Goal: Task Accomplishment & Management: Manage account settings

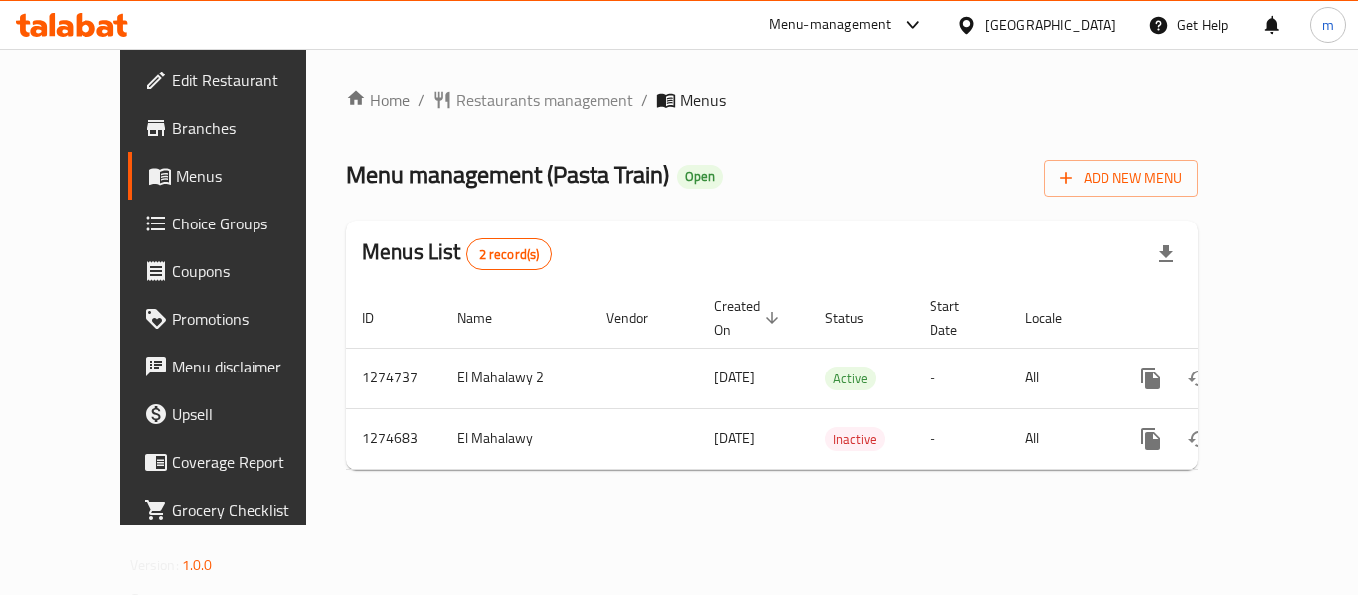
click at [1061, 31] on div "[GEOGRAPHIC_DATA]" at bounding box center [1050, 25] width 131 height 22
click at [140, 28] on div at bounding box center [72, 25] width 144 height 40
click at [123, 19] on icon at bounding box center [120, 25] width 14 height 23
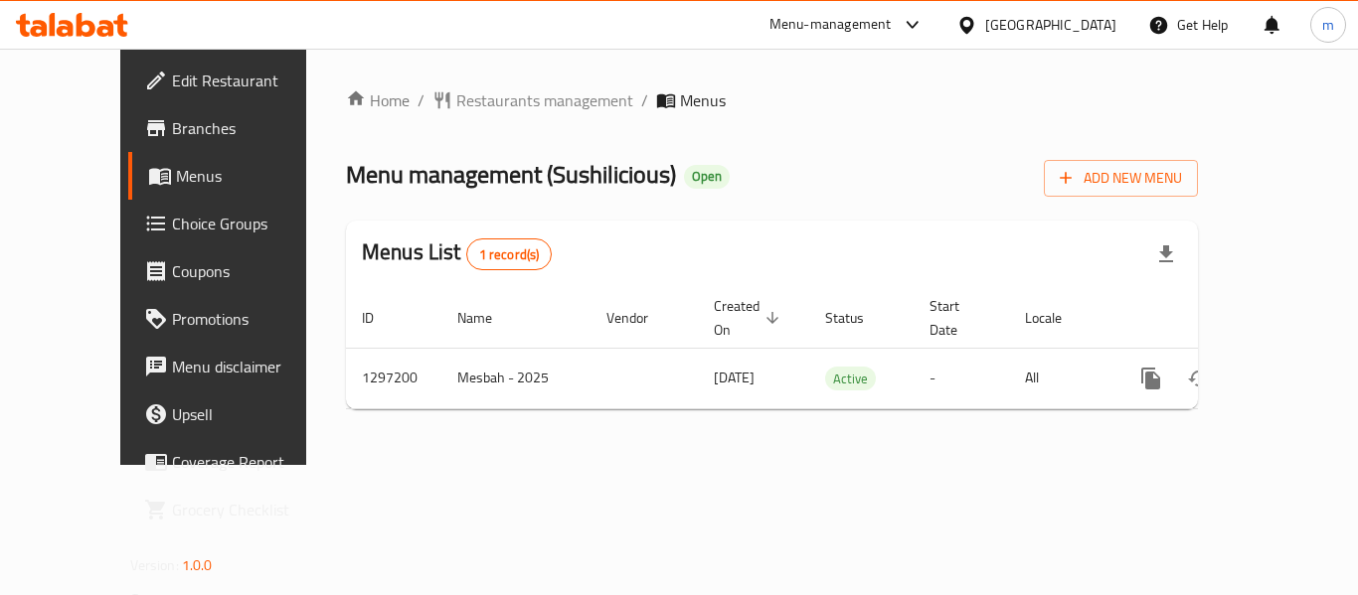
click at [1056, 23] on div "[GEOGRAPHIC_DATA]" at bounding box center [1050, 25] width 131 height 22
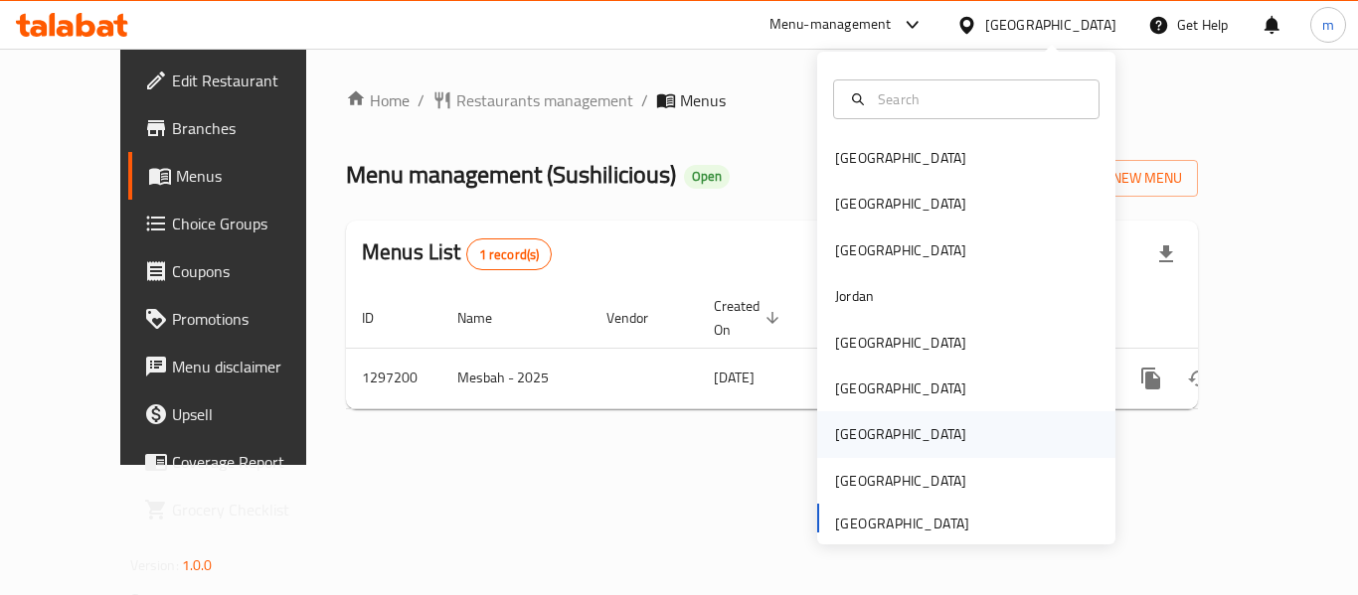
click at [835, 439] on div "[GEOGRAPHIC_DATA]" at bounding box center [900, 434] width 131 height 22
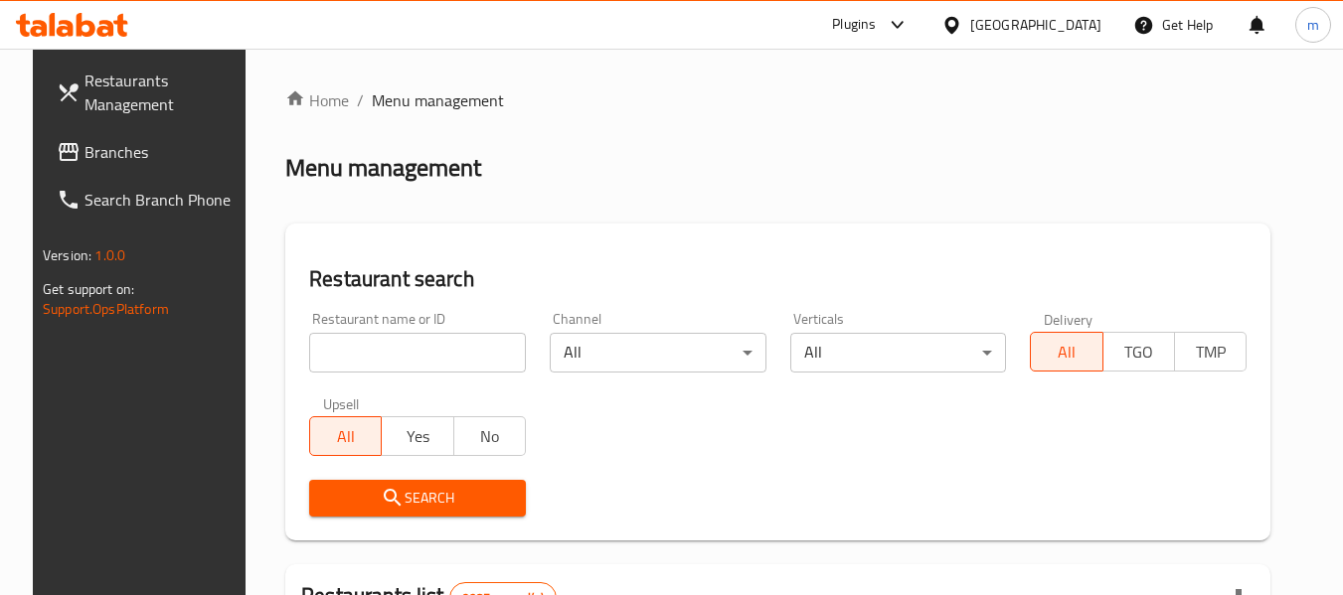
click at [115, 166] on link "Branches" at bounding box center [149, 152] width 217 height 48
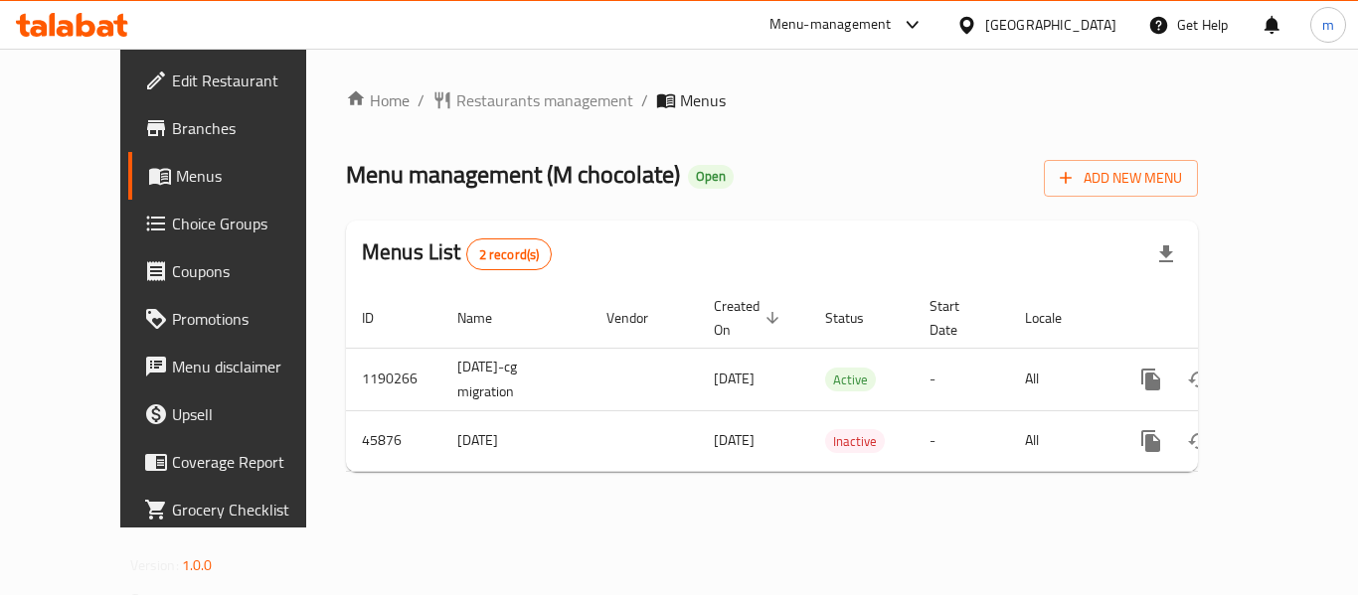
click at [1098, 29] on div "[GEOGRAPHIC_DATA]" at bounding box center [1050, 25] width 131 height 22
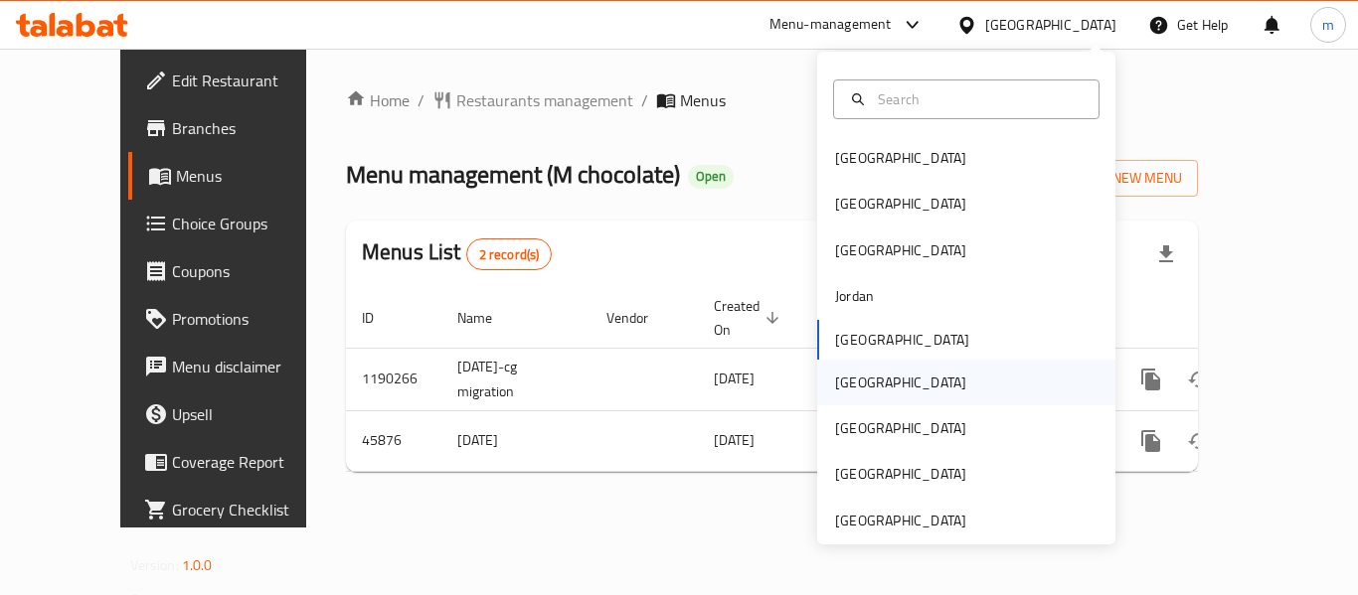
click at [845, 392] on div "[GEOGRAPHIC_DATA]" at bounding box center [900, 383] width 131 height 22
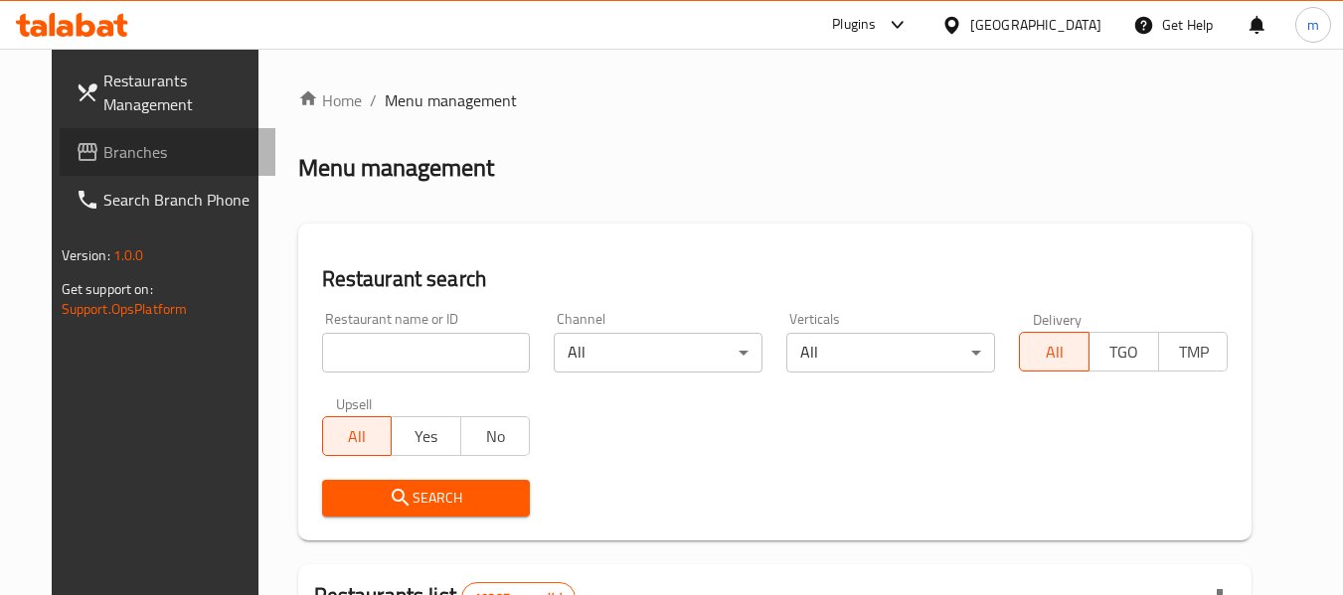
click at [146, 159] on span "Branches" at bounding box center [181, 152] width 157 height 24
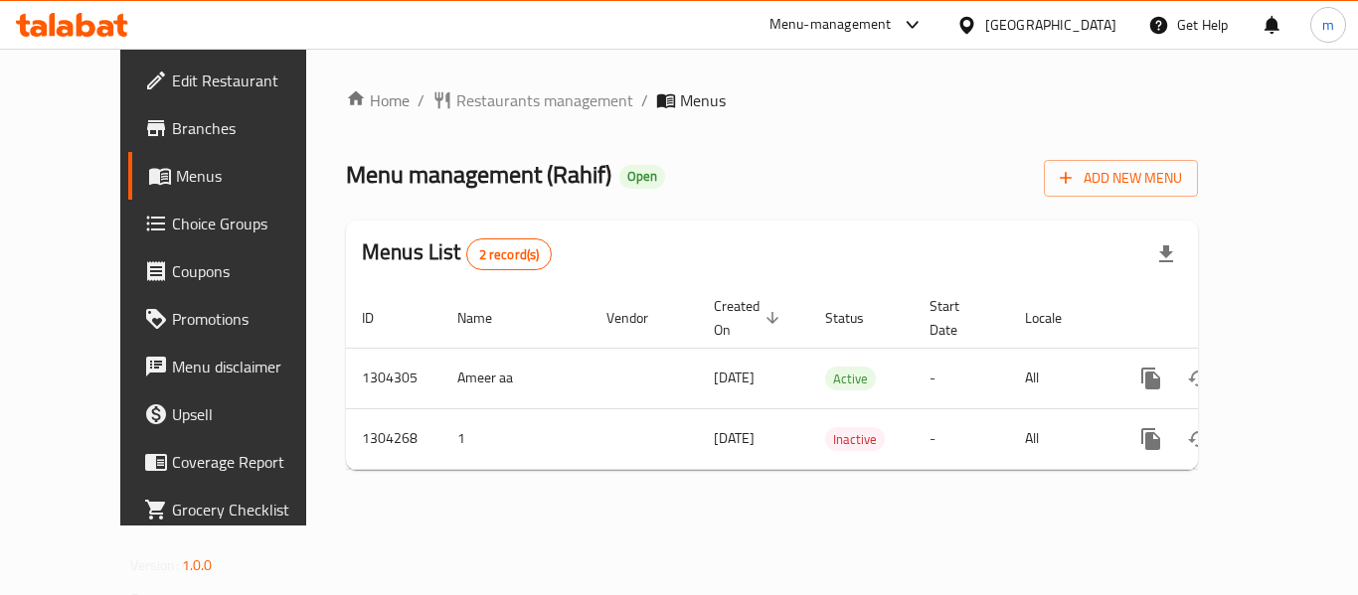
click at [1103, 32] on div "[GEOGRAPHIC_DATA]" at bounding box center [1050, 25] width 131 height 22
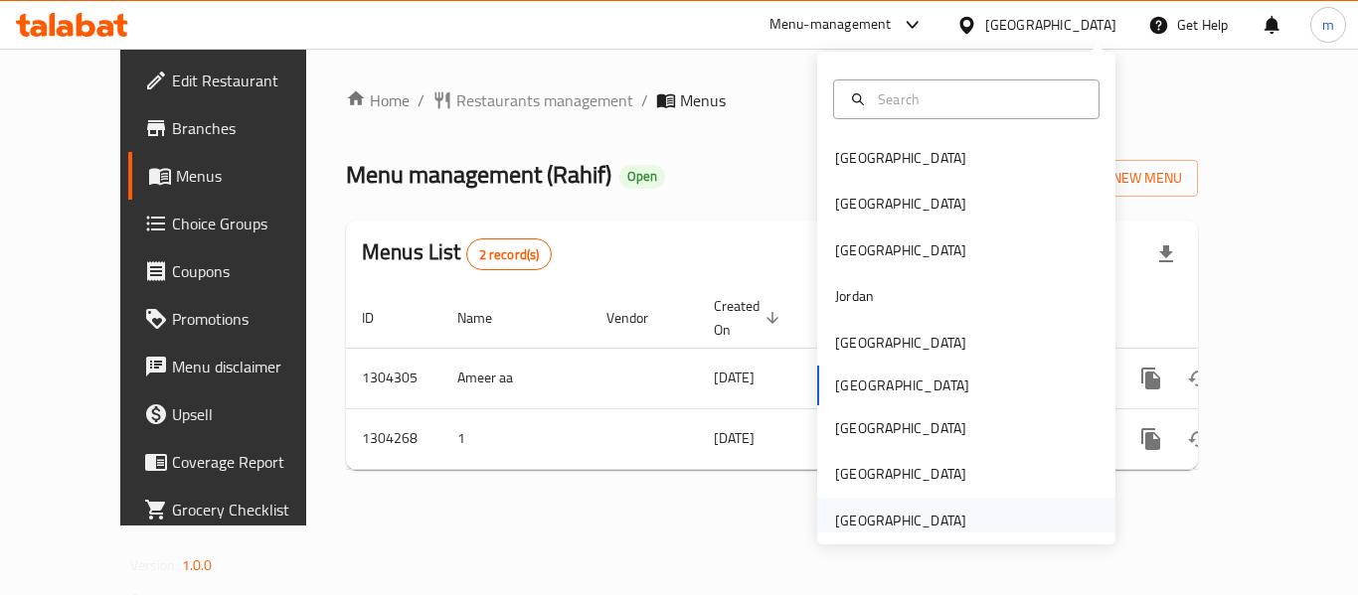
click at [890, 514] on div "[GEOGRAPHIC_DATA]" at bounding box center [900, 521] width 131 height 22
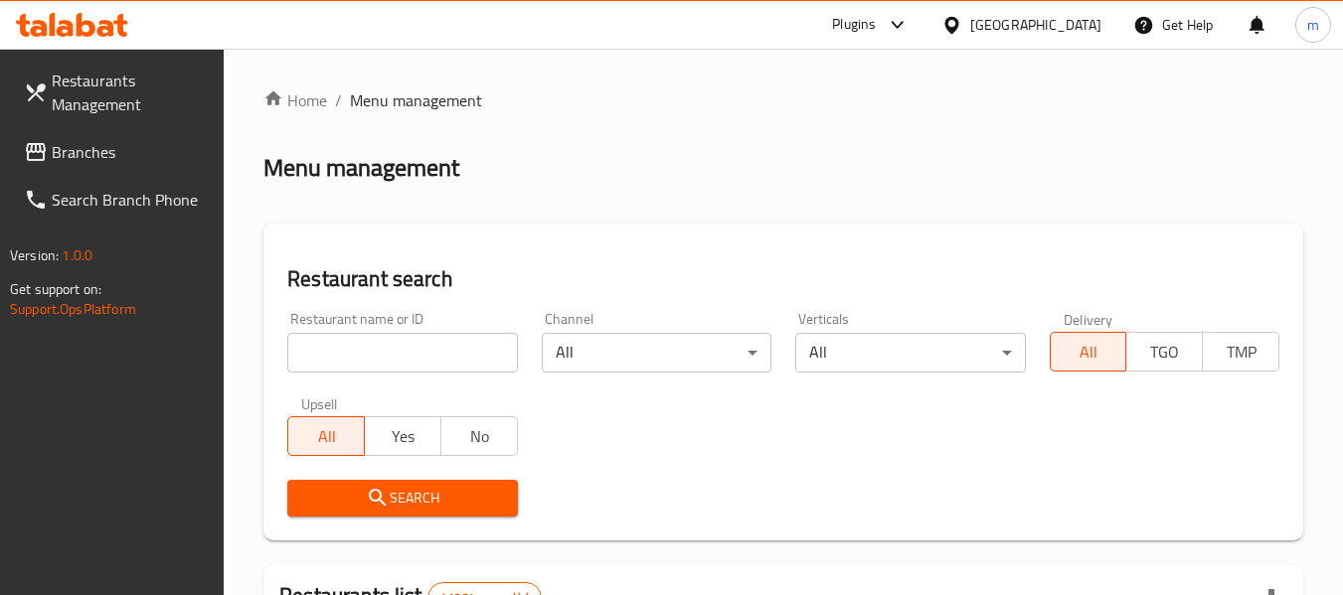
click at [82, 156] on span "Branches" at bounding box center [130, 152] width 157 height 24
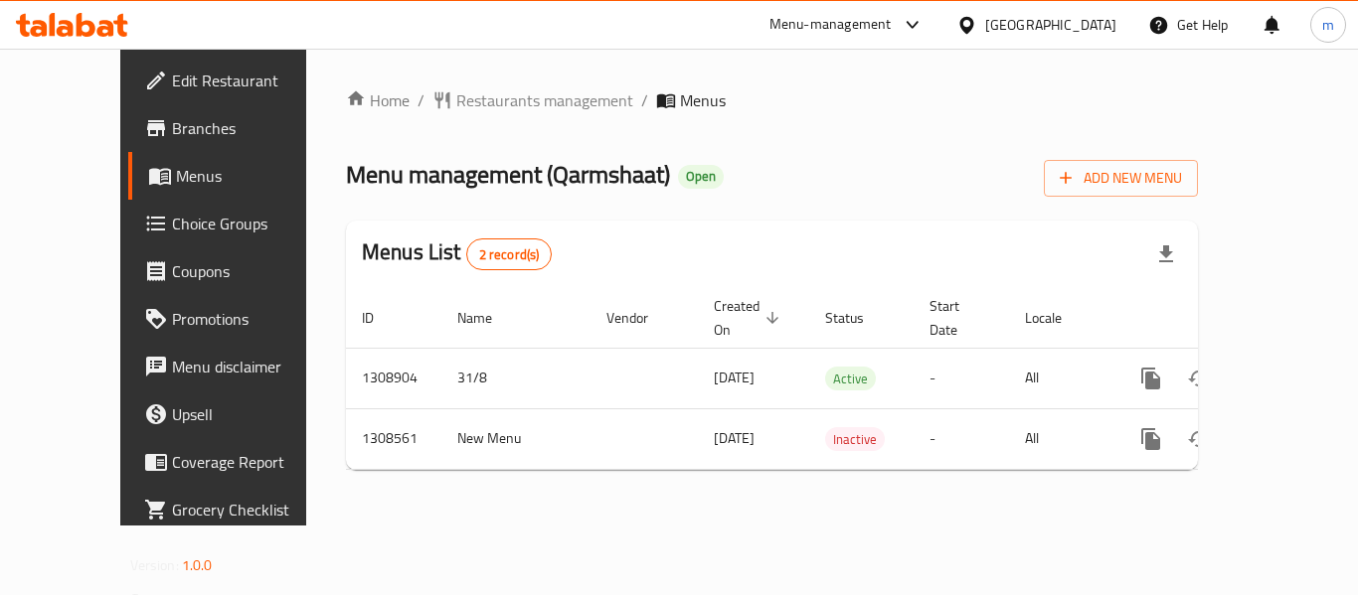
click at [1034, 19] on div "[GEOGRAPHIC_DATA]" at bounding box center [1050, 25] width 131 height 22
click at [71, 34] on icon at bounding box center [65, 28] width 17 height 17
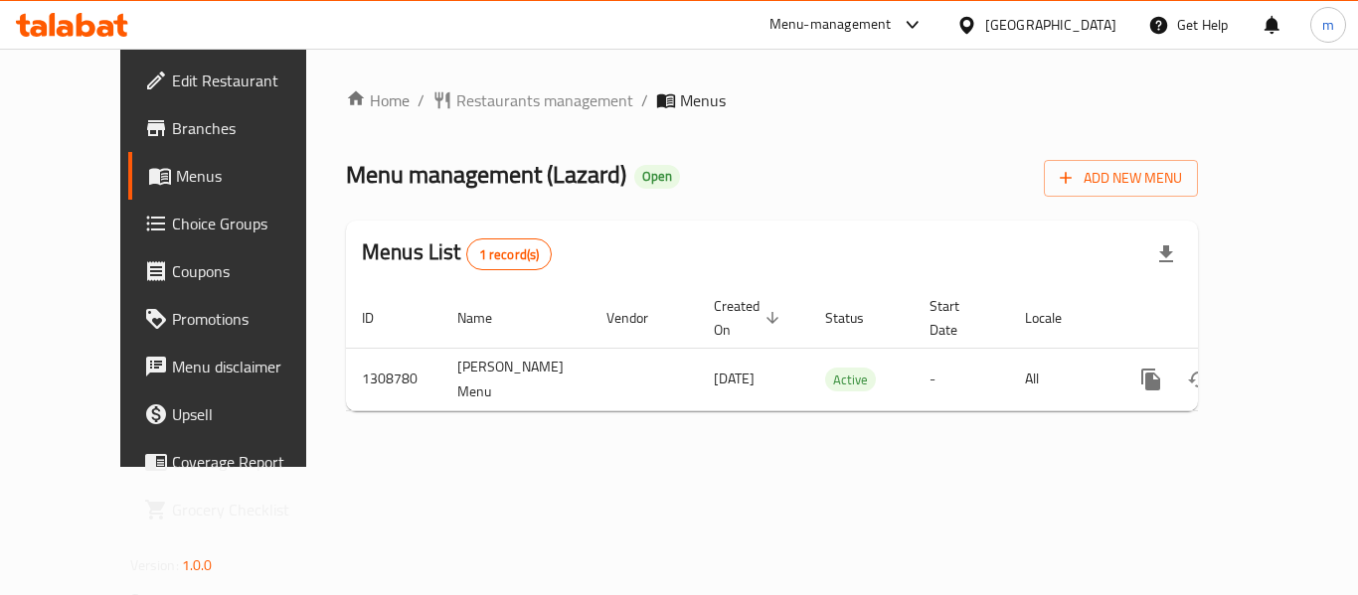
click at [73, 17] on icon at bounding box center [72, 25] width 112 height 24
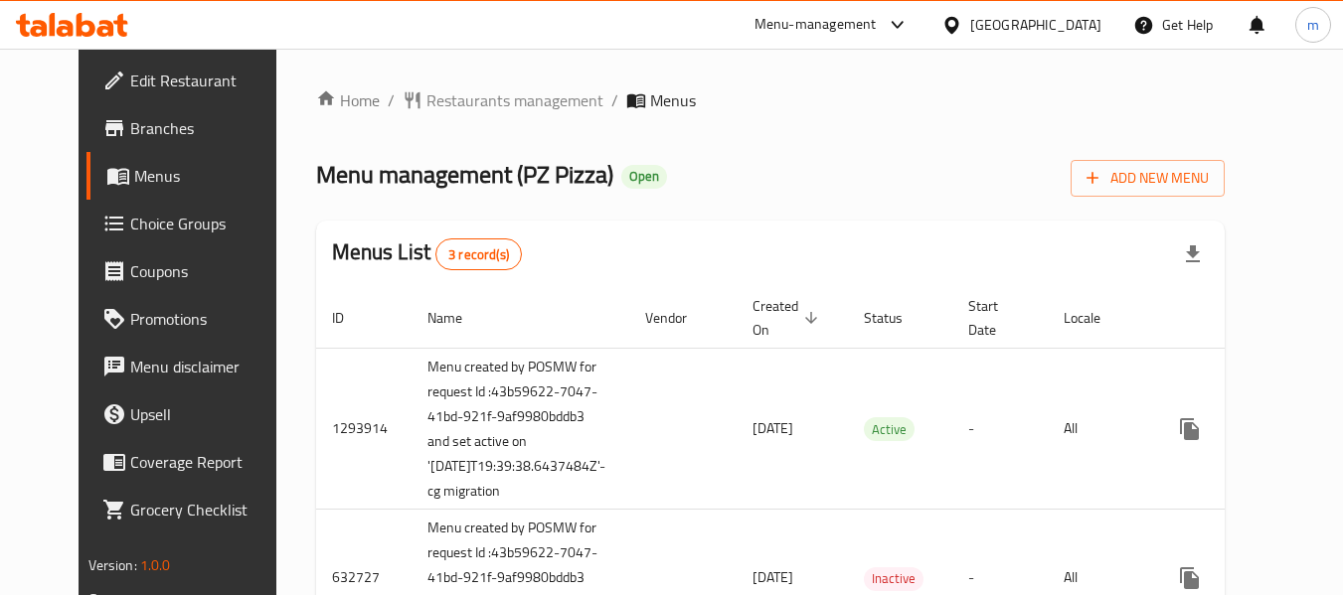
click at [85, 19] on icon at bounding box center [72, 25] width 112 height 24
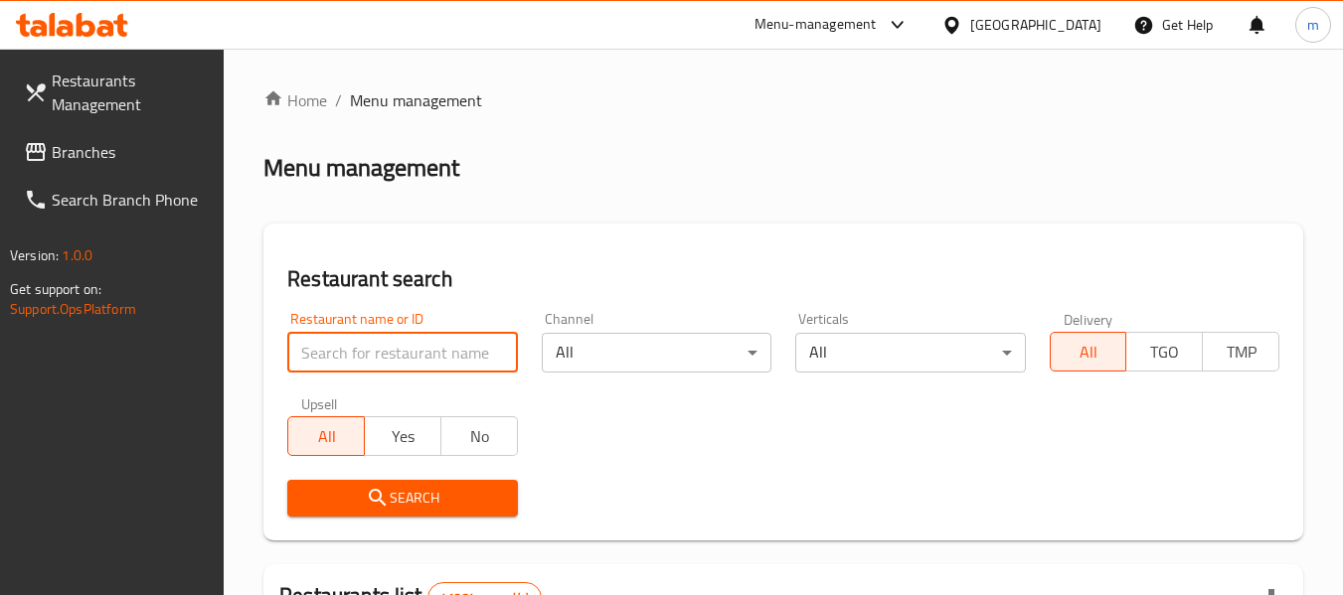
click at [415, 337] on input "search" at bounding box center [402, 353] width 230 height 40
paste input "27671"
type input "27671"
click button "Search" at bounding box center [402, 498] width 230 height 37
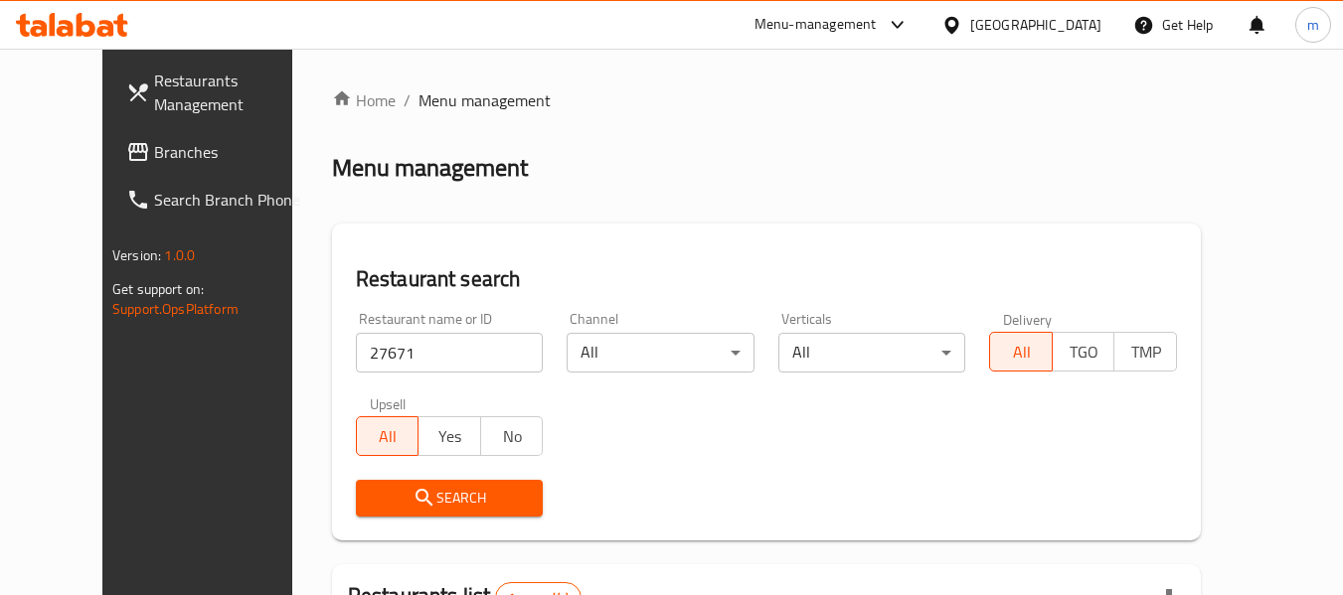
click at [1063, 28] on div "[GEOGRAPHIC_DATA]" at bounding box center [1035, 25] width 131 height 22
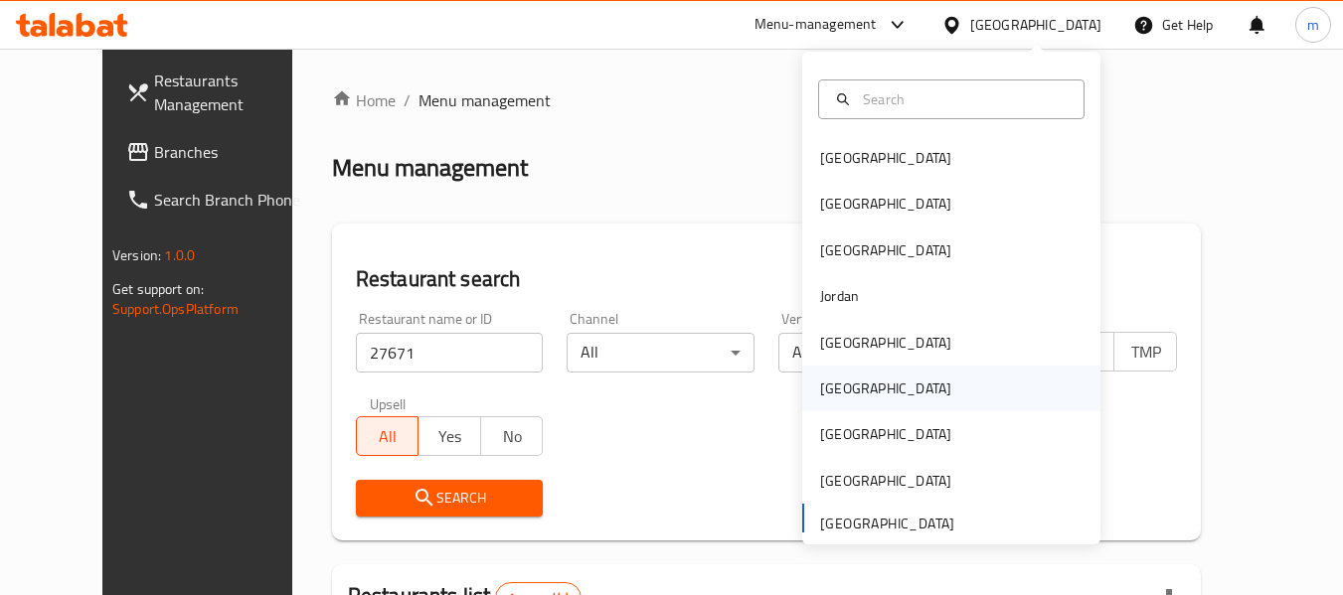
click at [828, 380] on div "Oman" at bounding box center [885, 389] width 131 height 22
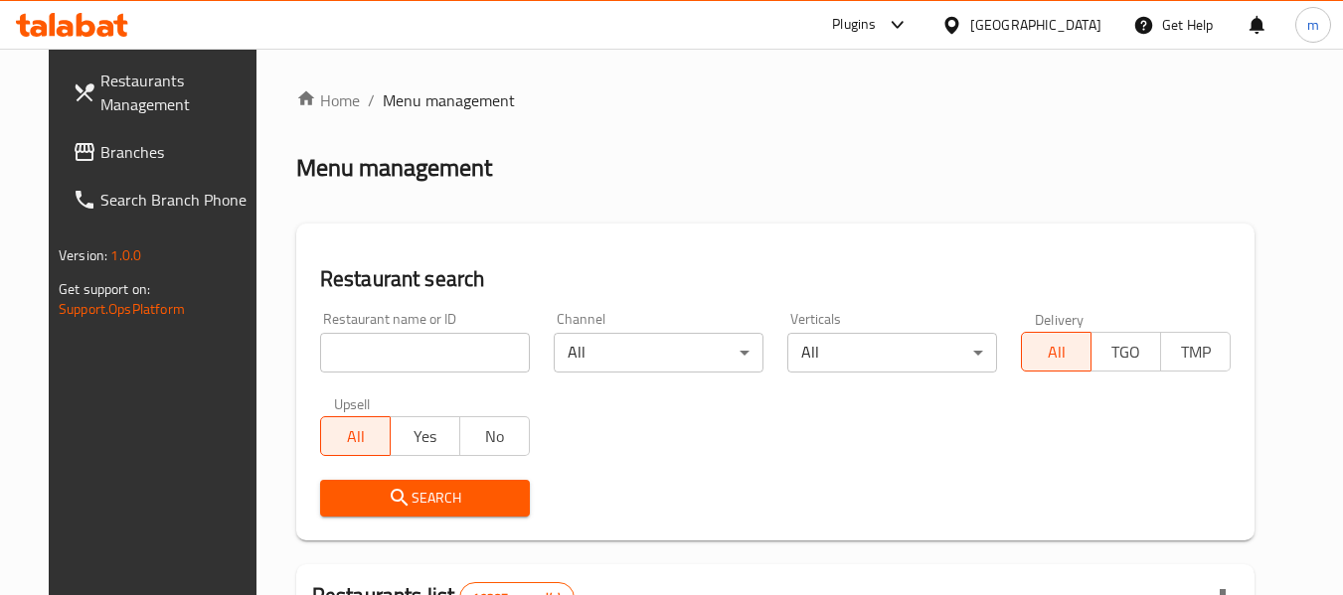
click at [100, 164] on span "Branches" at bounding box center [178, 152] width 157 height 24
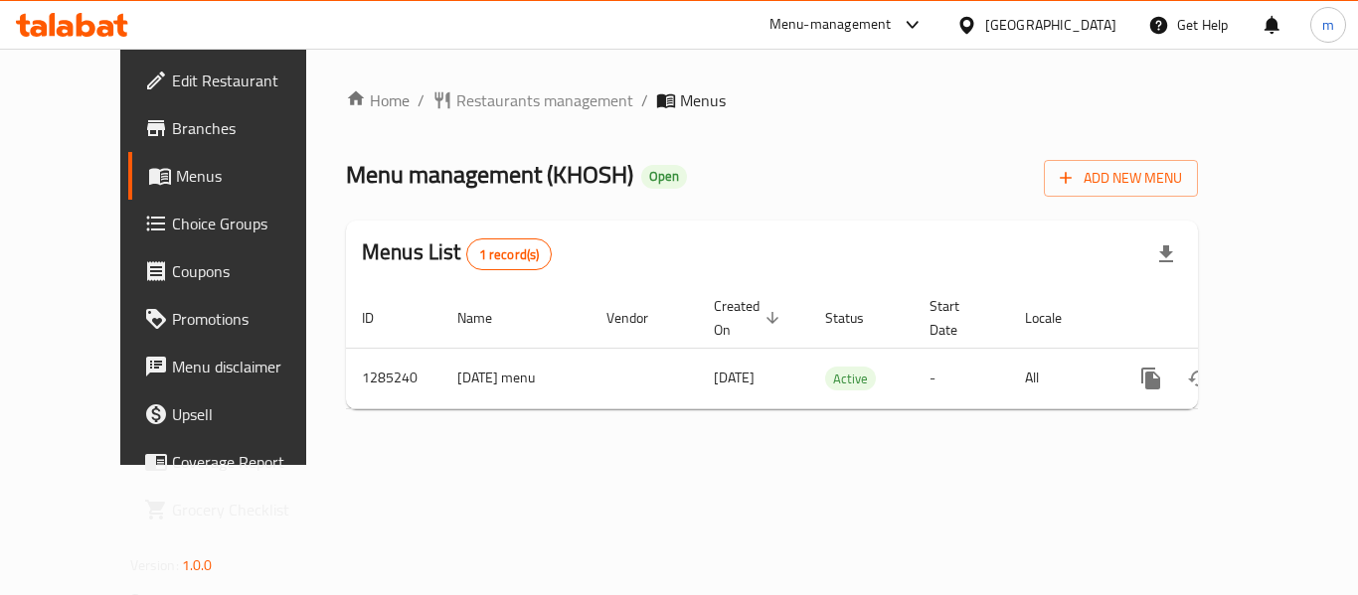
click at [172, 223] on span "Choice Groups" at bounding box center [251, 224] width 159 height 24
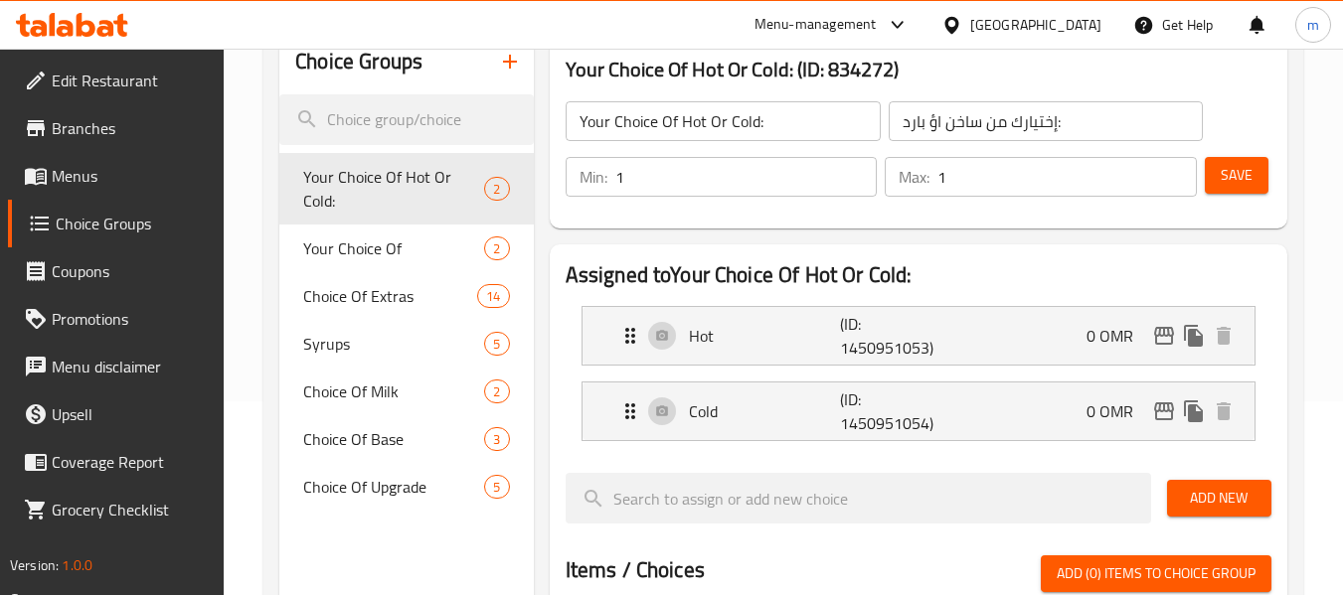
scroll to position [199, 0]
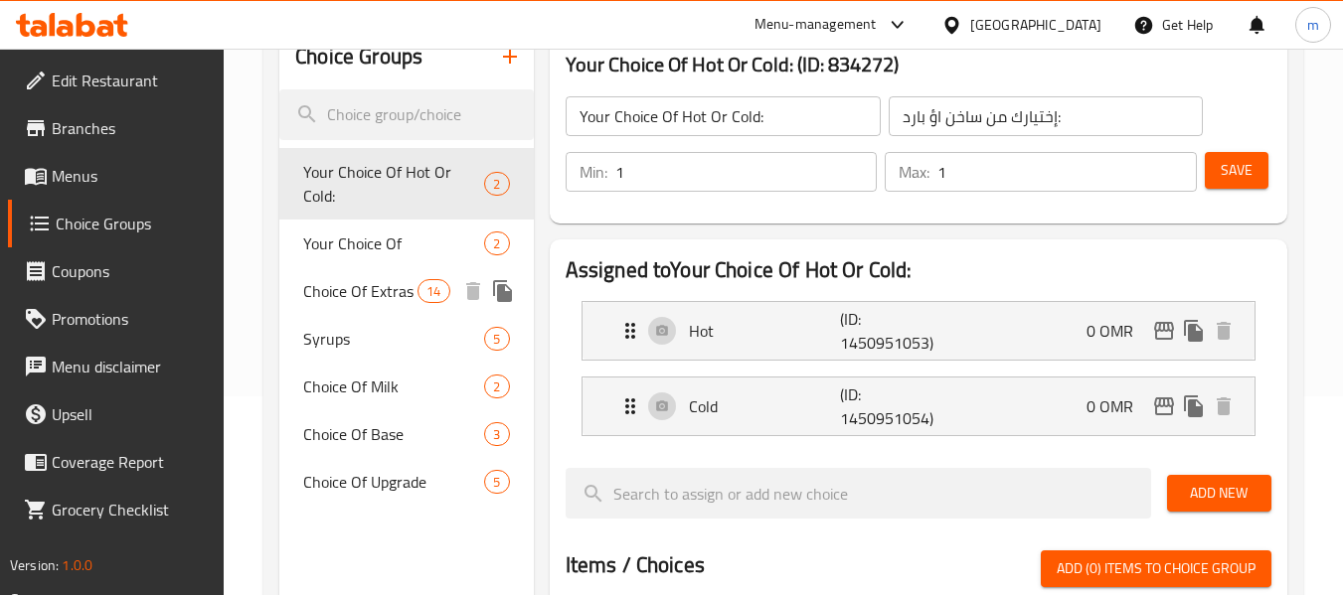
click at [379, 279] on span "Choice Of Extras" at bounding box center [360, 291] width 114 height 24
type input "Choice Of Extras"
type input "اختيار الإضافات"
type input "0"
type input "6"
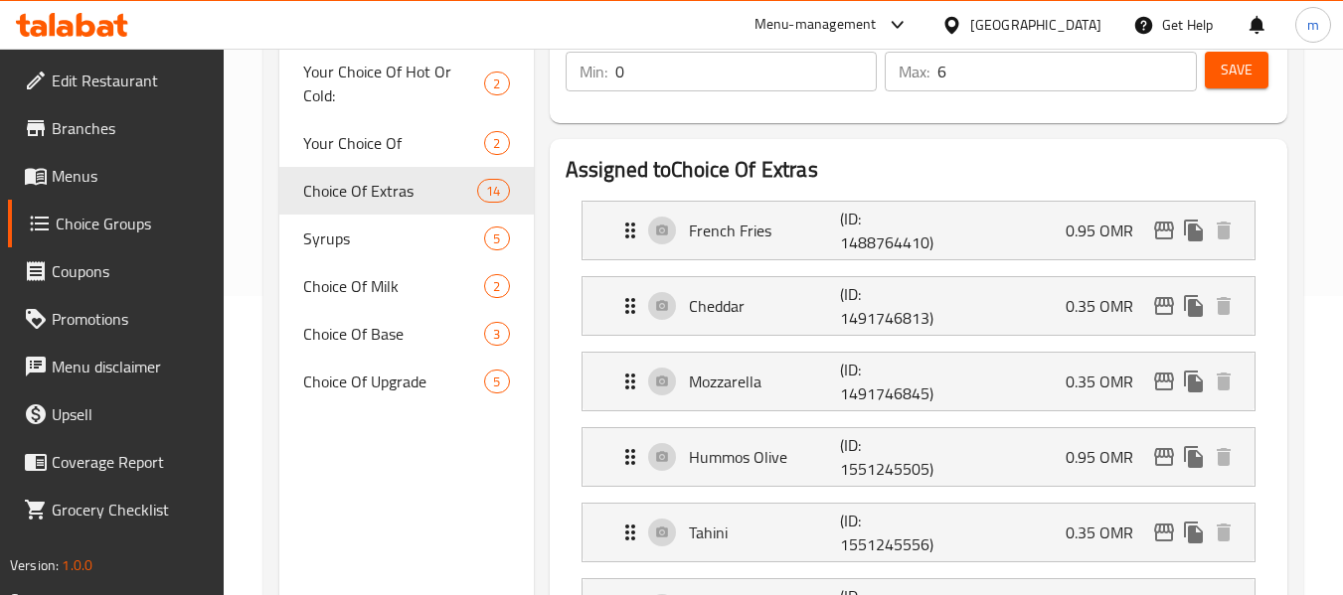
scroll to position [297, 0]
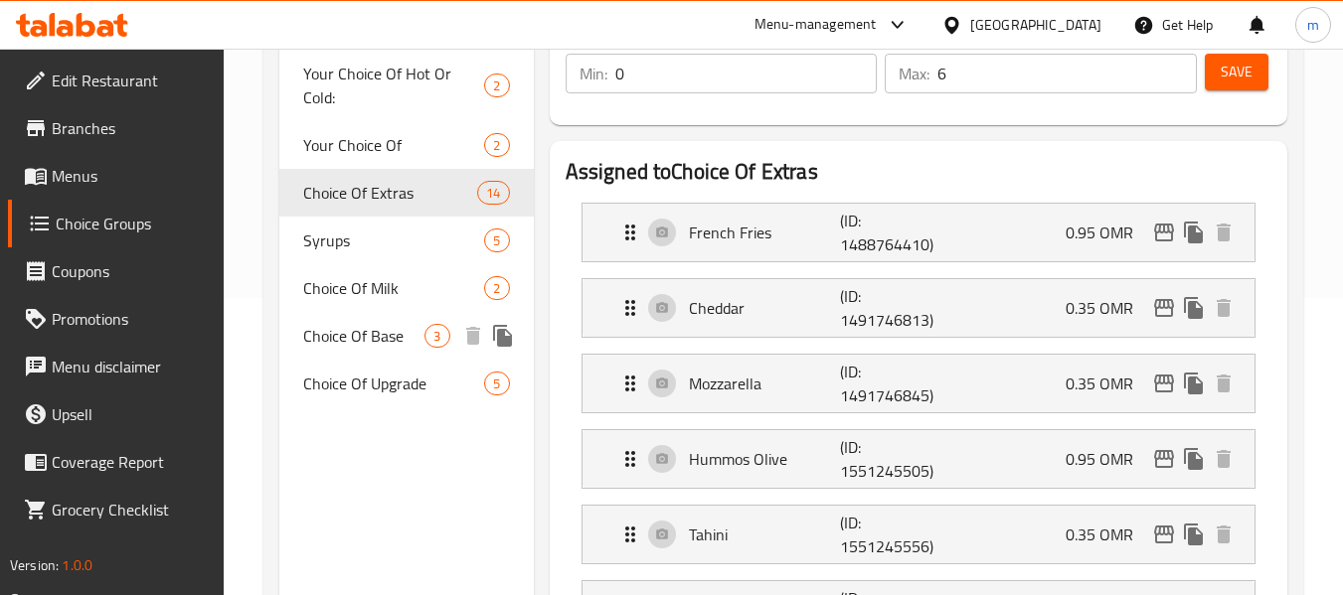
drag, startPoint x: 363, startPoint y: 308, endPoint x: 456, endPoint y: 345, distance: 100.4
click at [362, 324] on span "Choice Of Base" at bounding box center [363, 336] width 121 height 24
type input "Choice Of Base"
type input "اختيار قاعدة"
type input "1"
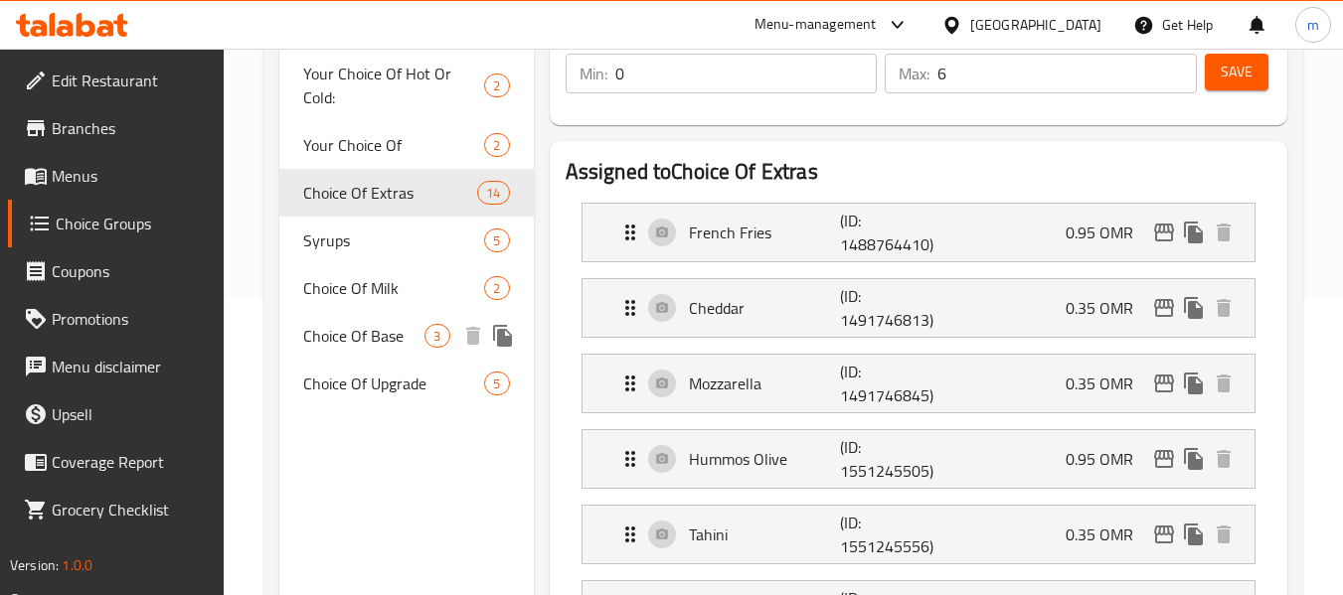
type input "1"
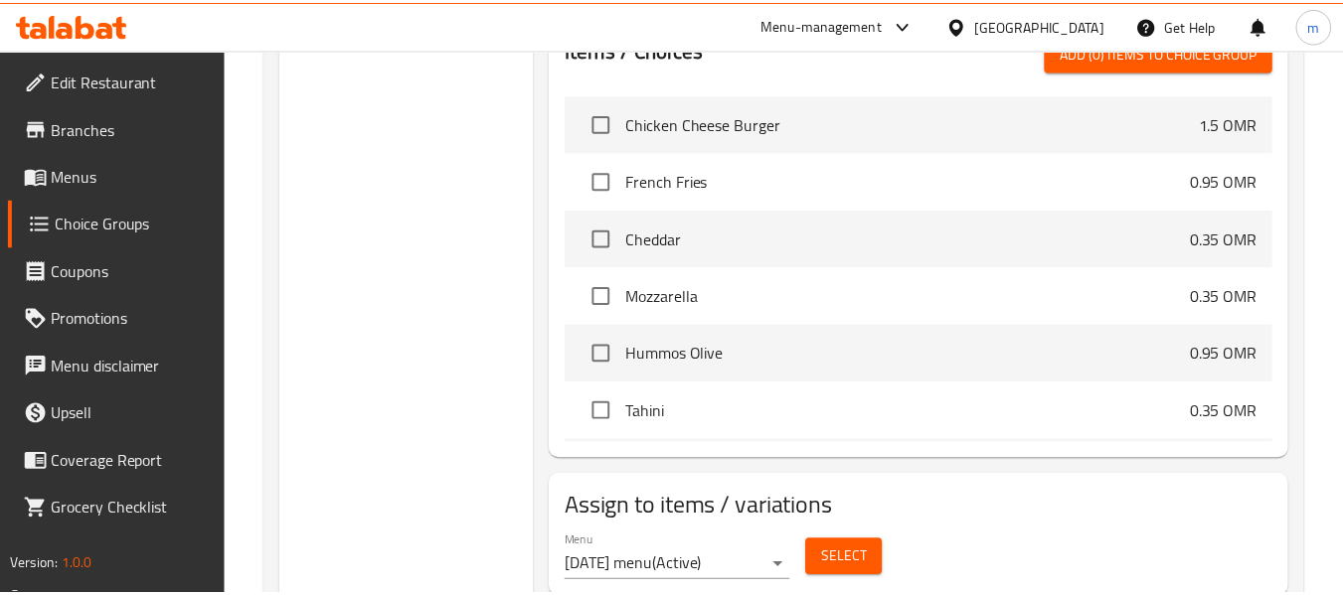
scroll to position [858, 0]
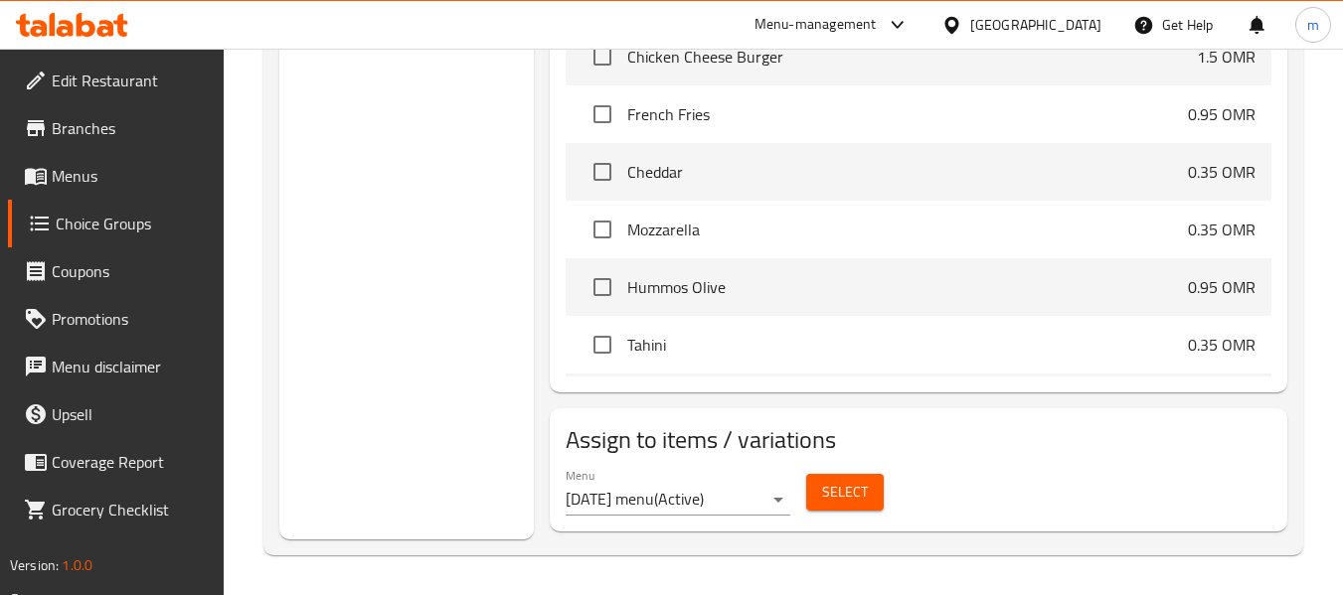
click at [962, 26] on icon at bounding box center [951, 25] width 21 height 21
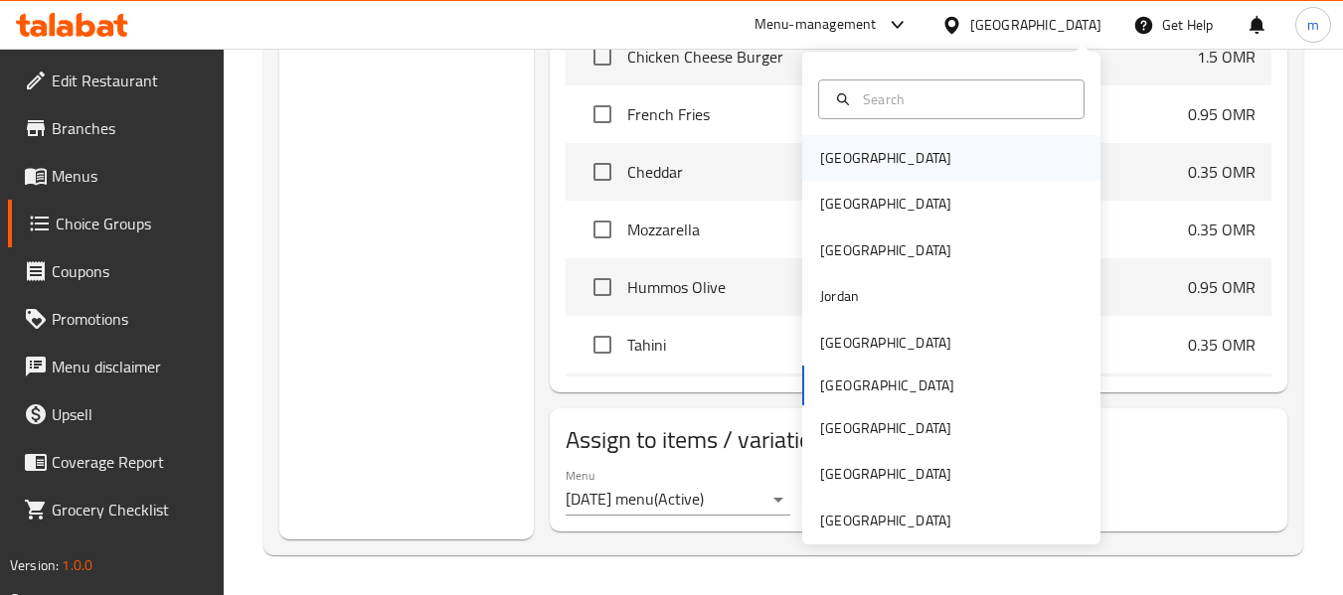
click at [859, 150] on div "[GEOGRAPHIC_DATA]" at bounding box center [885, 158] width 163 height 46
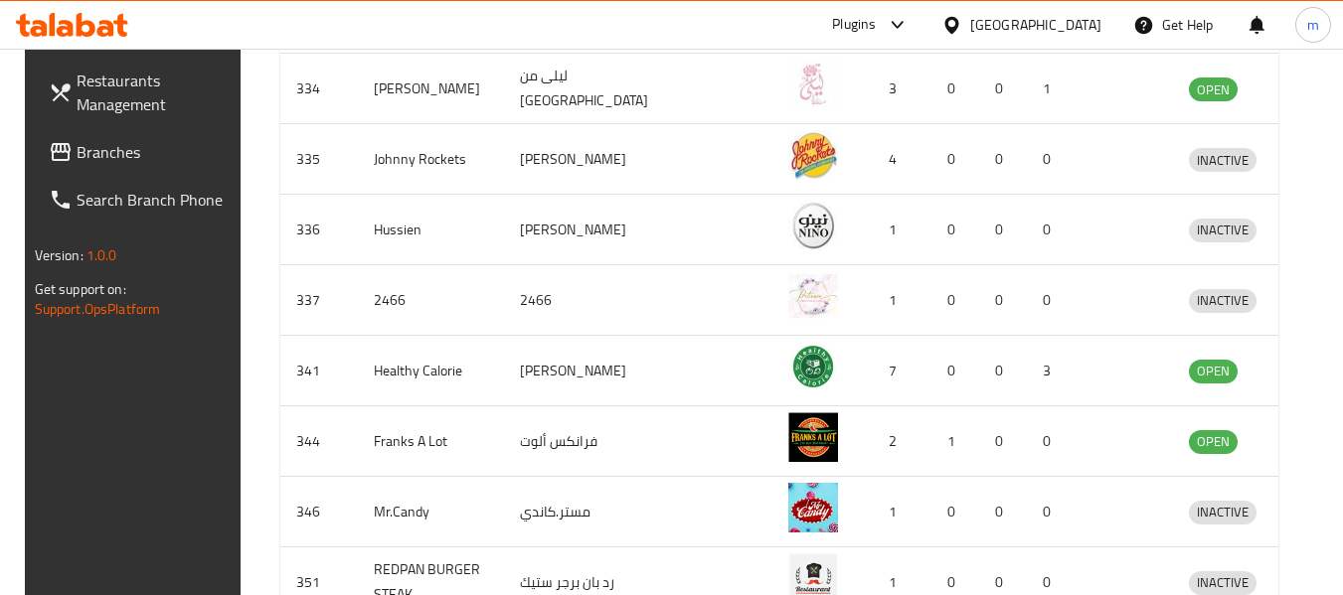
scroll to position [659, 0]
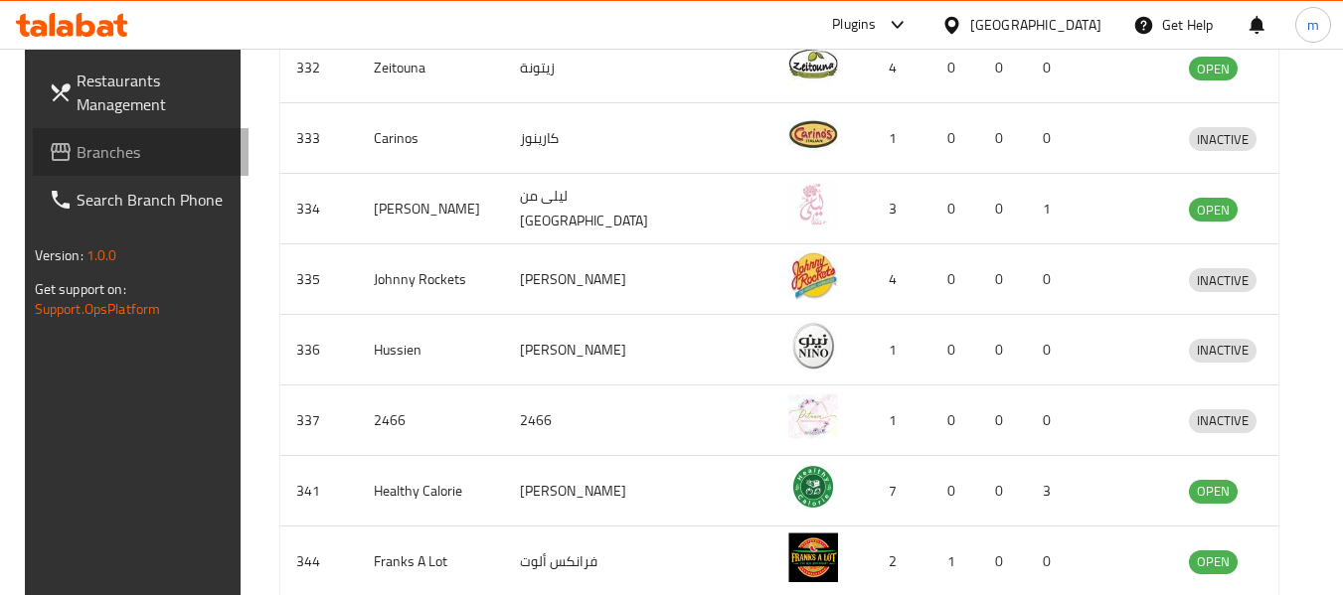
click at [121, 164] on link "Branches" at bounding box center [141, 152] width 217 height 48
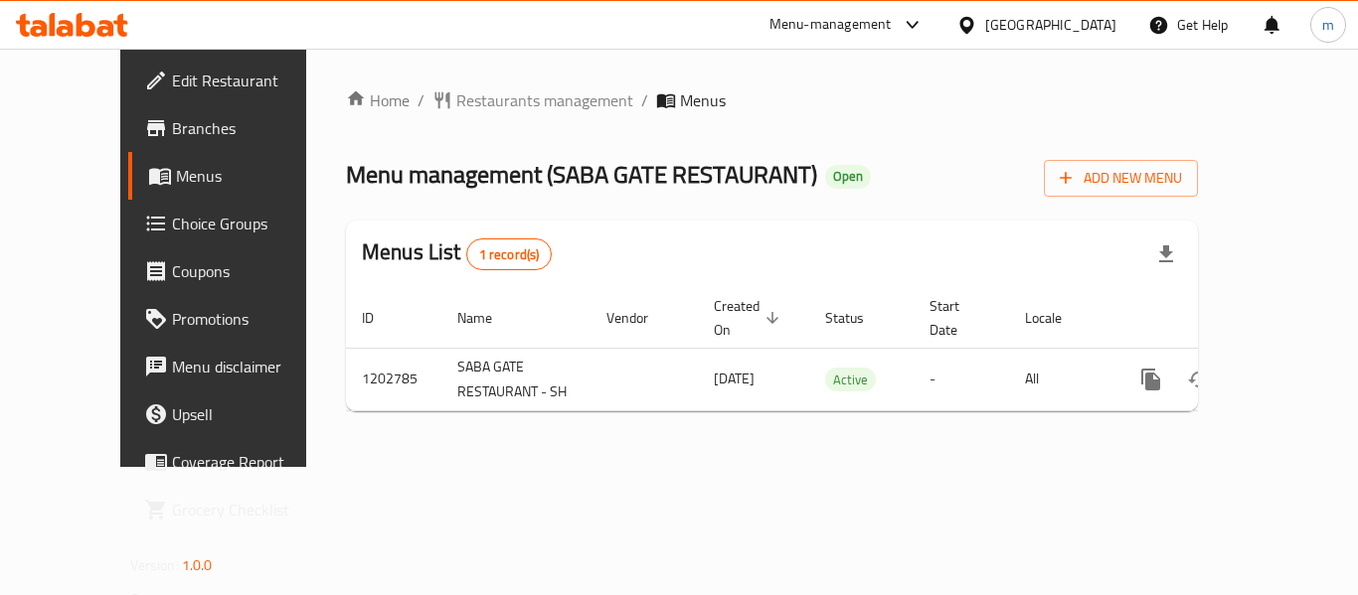
click at [1100, 21] on div "Bahrain" at bounding box center [1050, 25] width 131 height 22
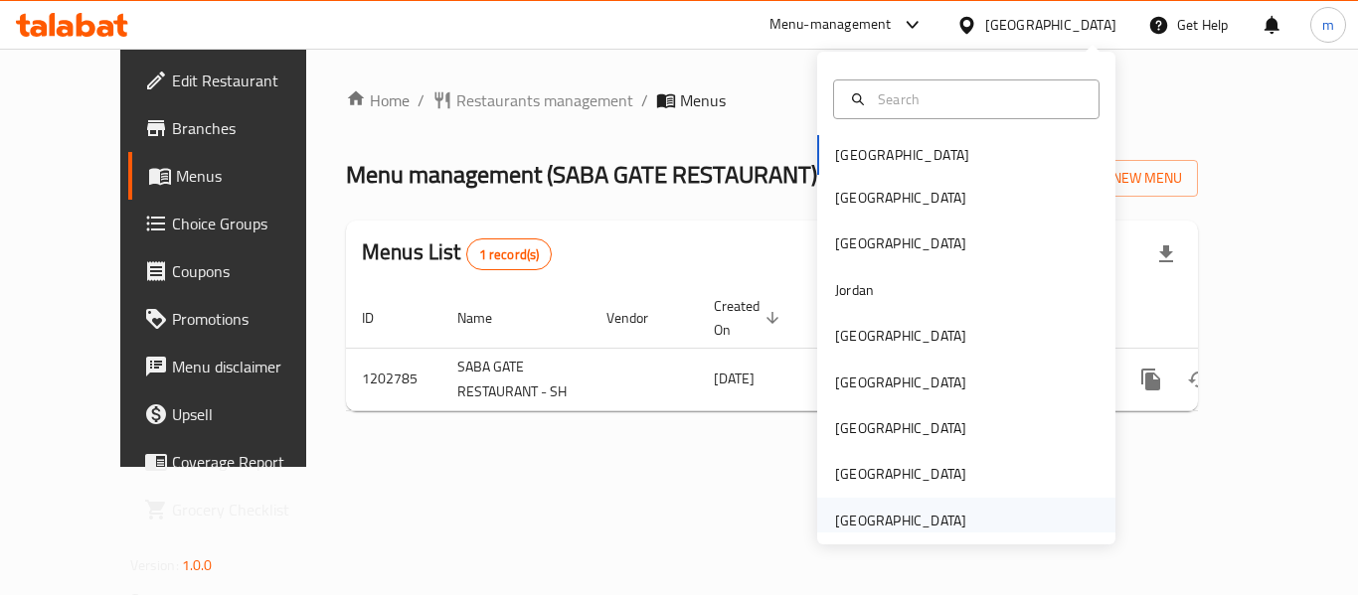
click at [850, 514] on div "[GEOGRAPHIC_DATA]" at bounding box center [900, 521] width 131 height 22
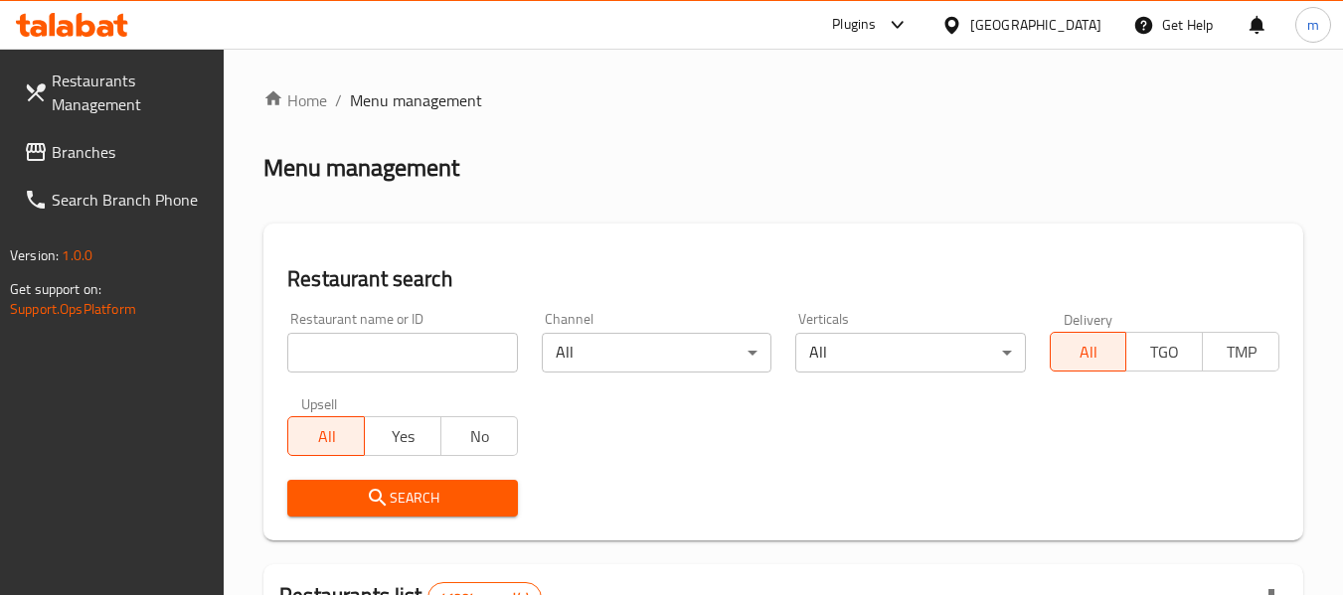
click at [94, 124] on link "Restaurants Management" at bounding box center [116, 93] width 217 height 72
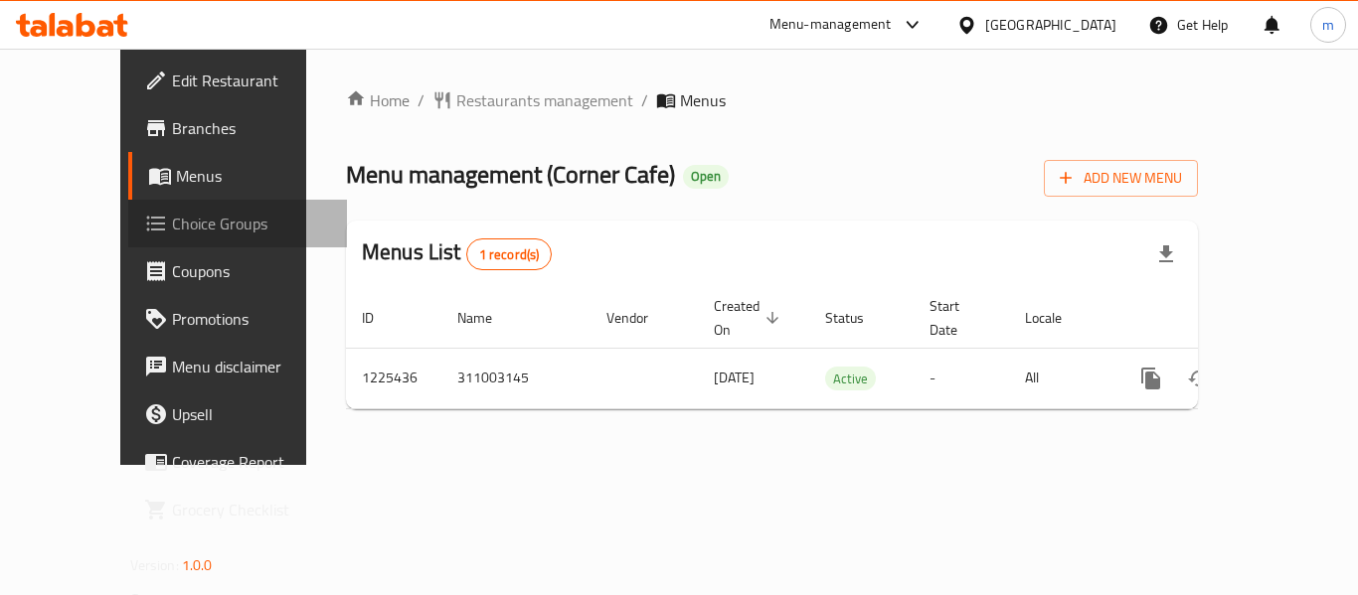
click at [172, 234] on span "Choice Groups" at bounding box center [251, 224] width 159 height 24
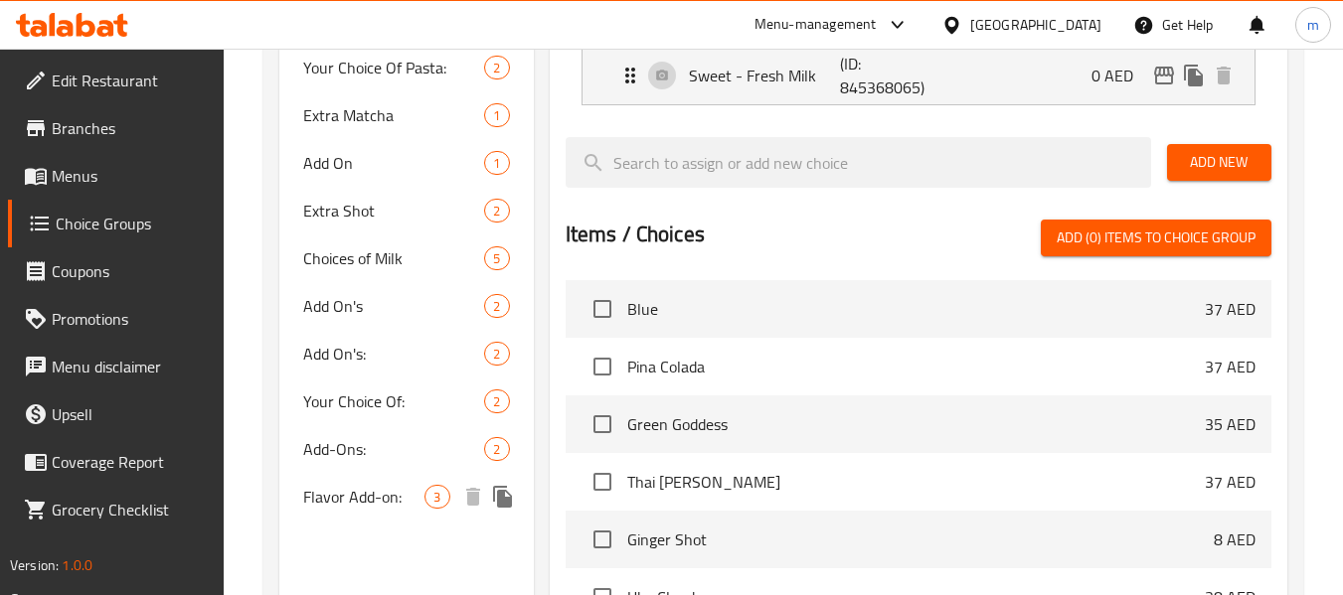
scroll to position [795, 0]
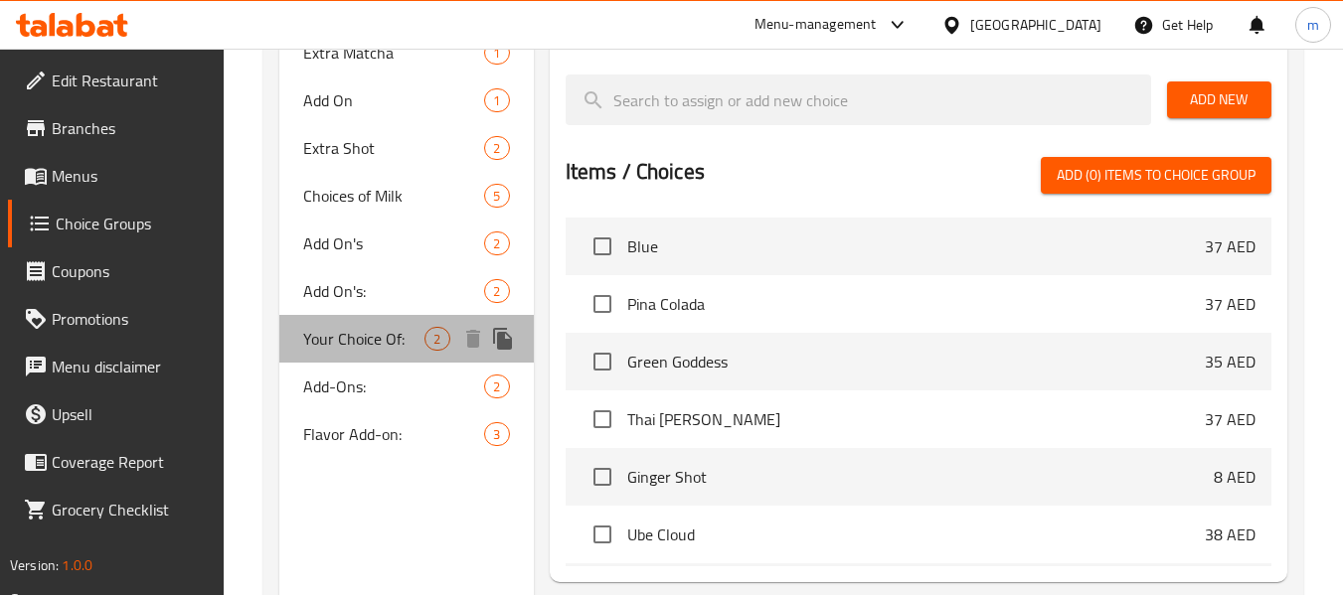
click at [359, 351] on span "Your Choice Of:" at bounding box center [363, 339] width 121 height 24
type input "Your Choice Of:"
type input "إختيارك من:"
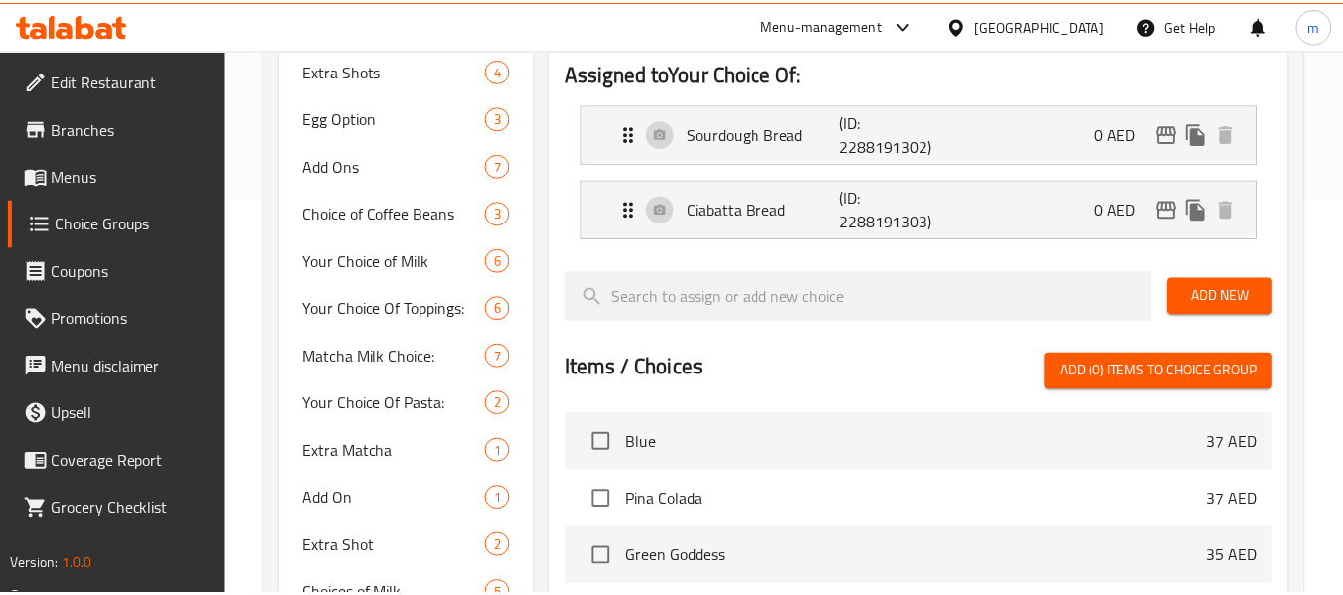
scroll to position [782, 0]
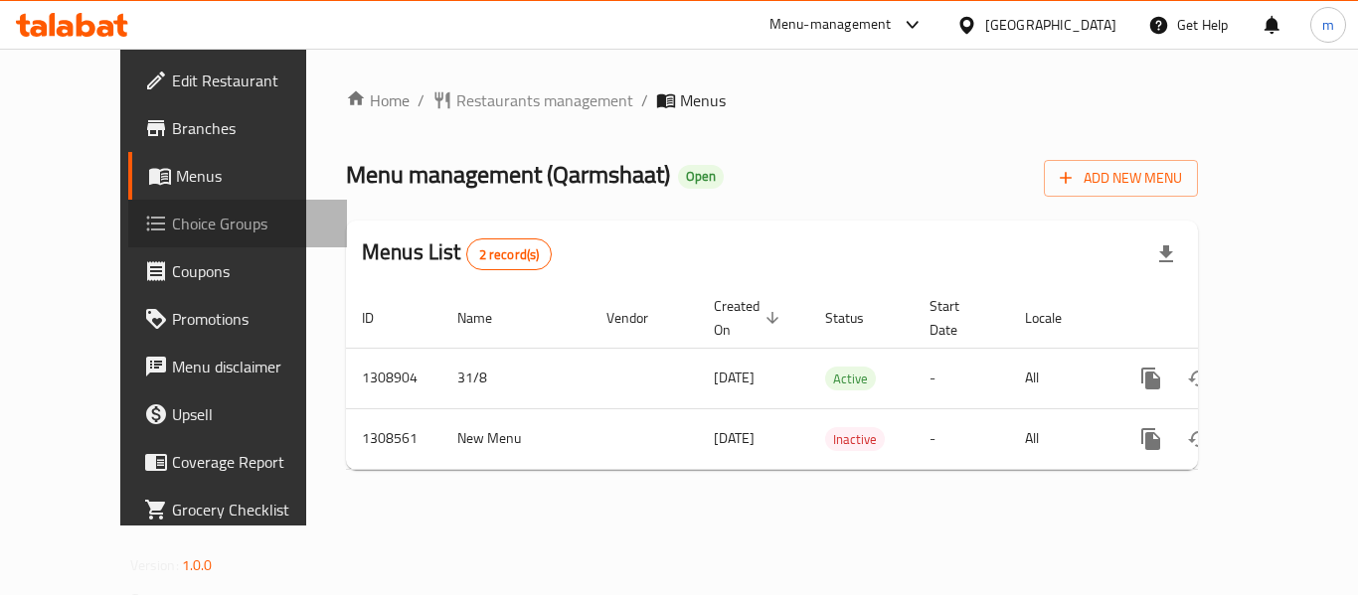
click at [172, 229] on span "Choice Groups" at bounding box center [251, 224] width 159 height 24
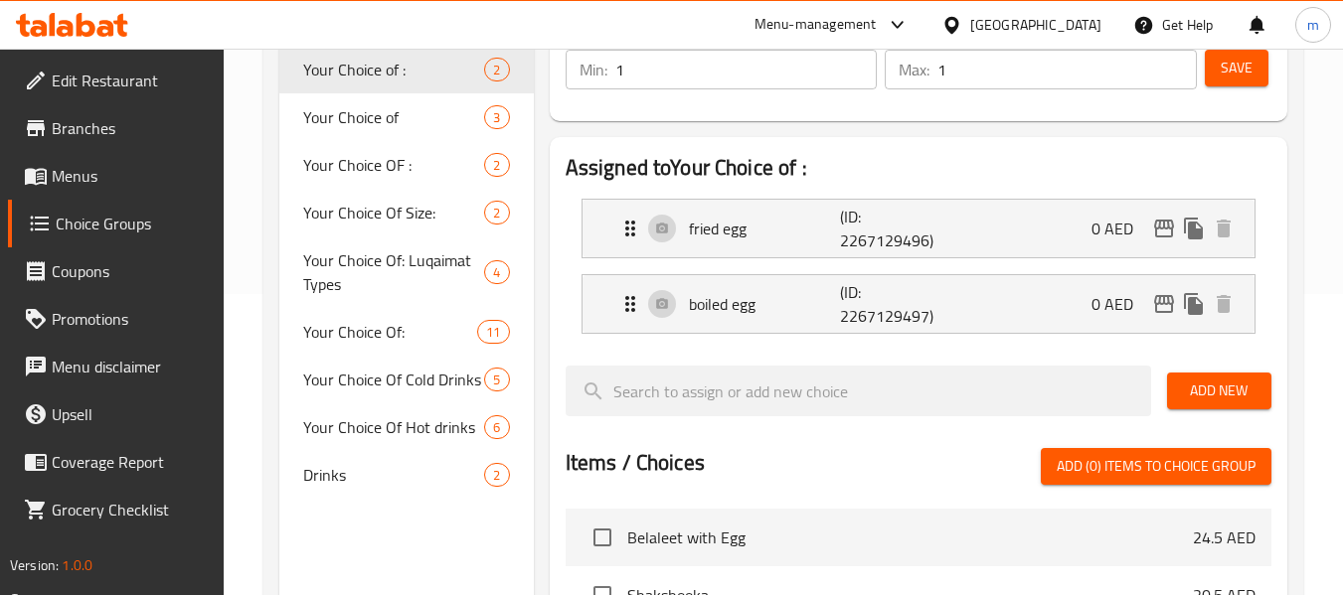
scroll to position [398, 0]
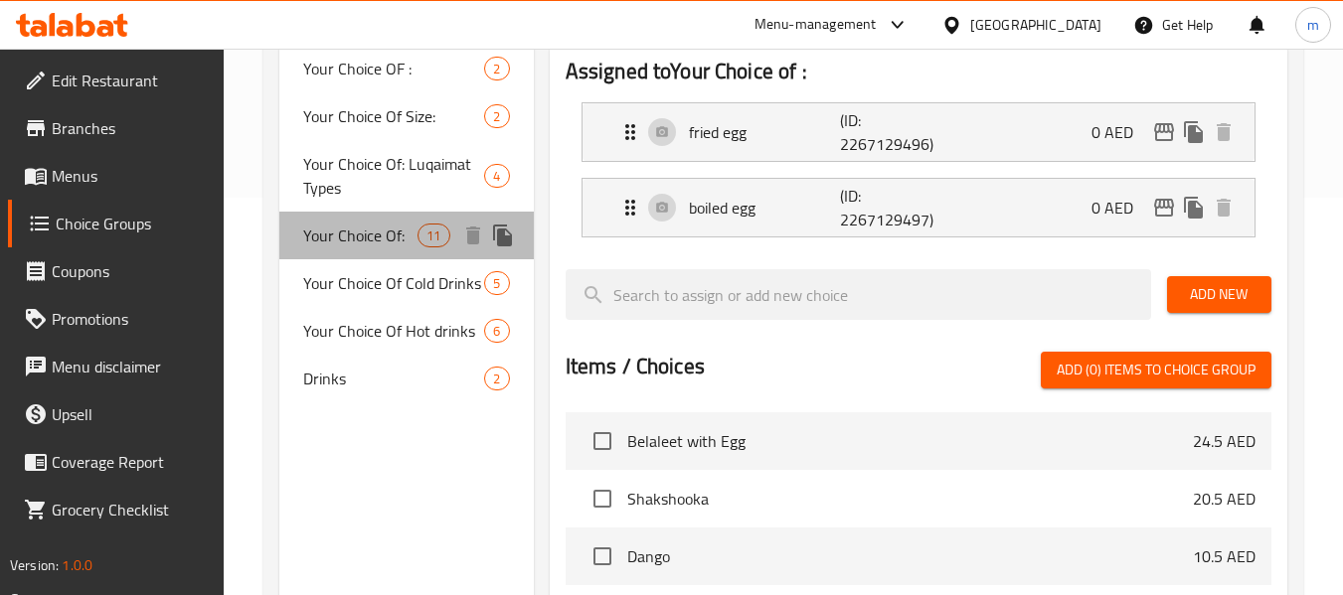
click at [378, 237] on span "Your Choice Of:" at bounding box center [360, 236] width 114 height 24
type input "Your Choice Of:"
type input "إختيارك من:"
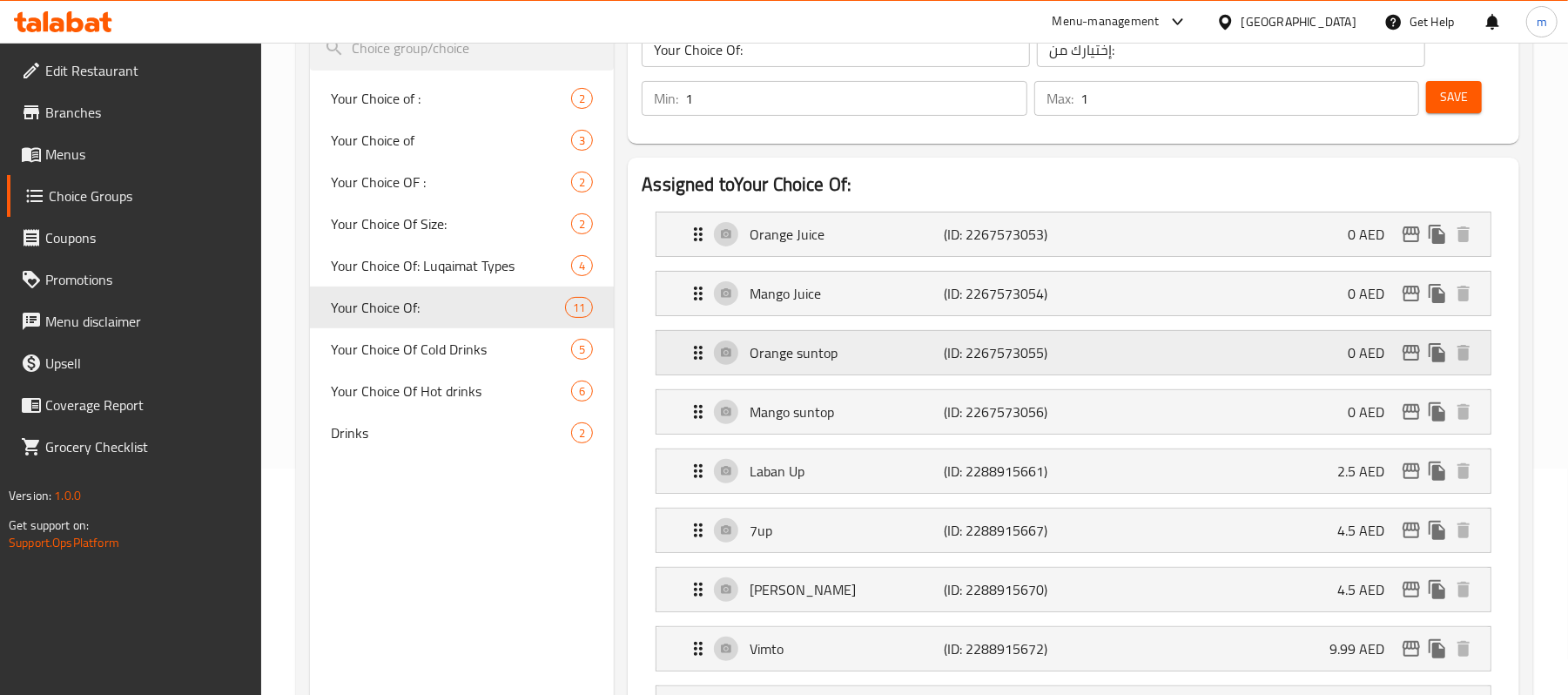
scroll to position [213, 0]
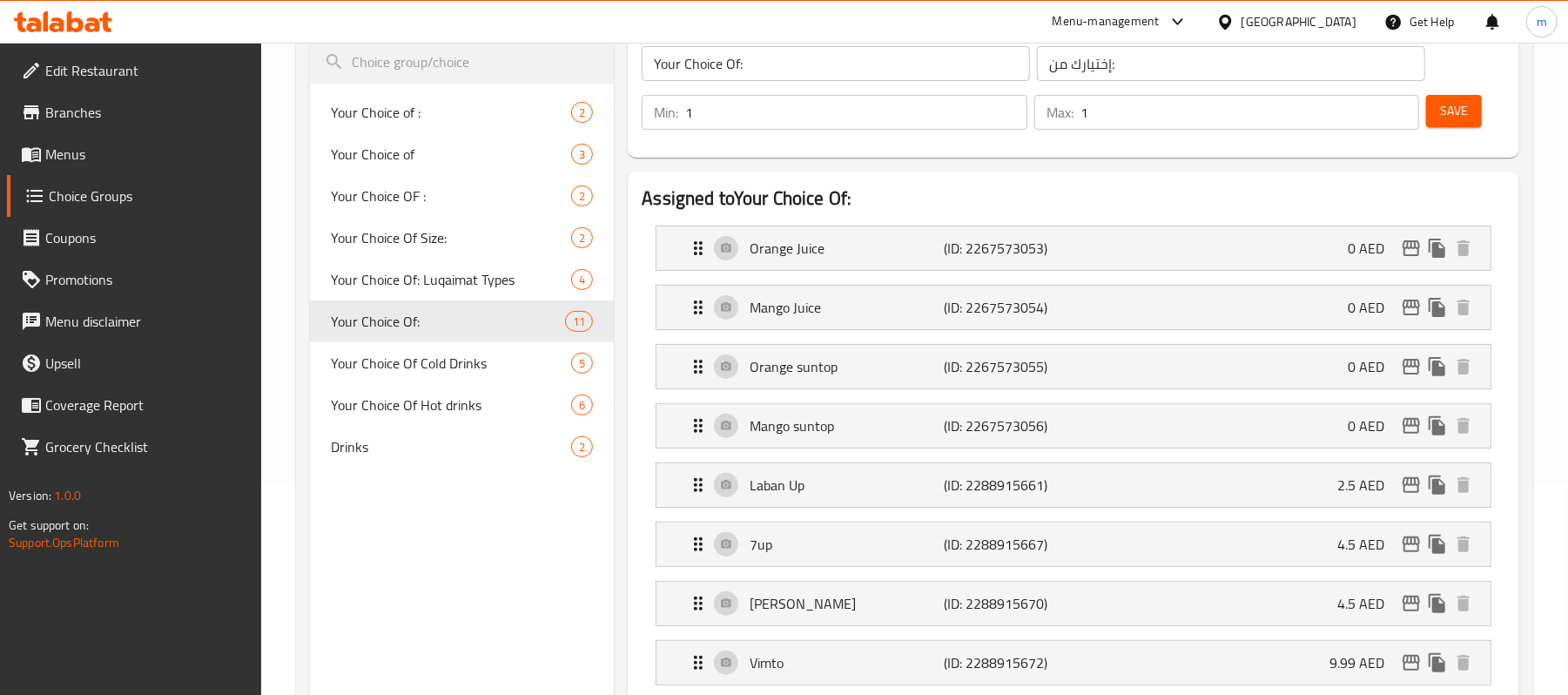
click at [98, 30] on icon at bounding box center [92, 25] width 15 height 15
